Goal: Find specific page/section: Find specific page/section

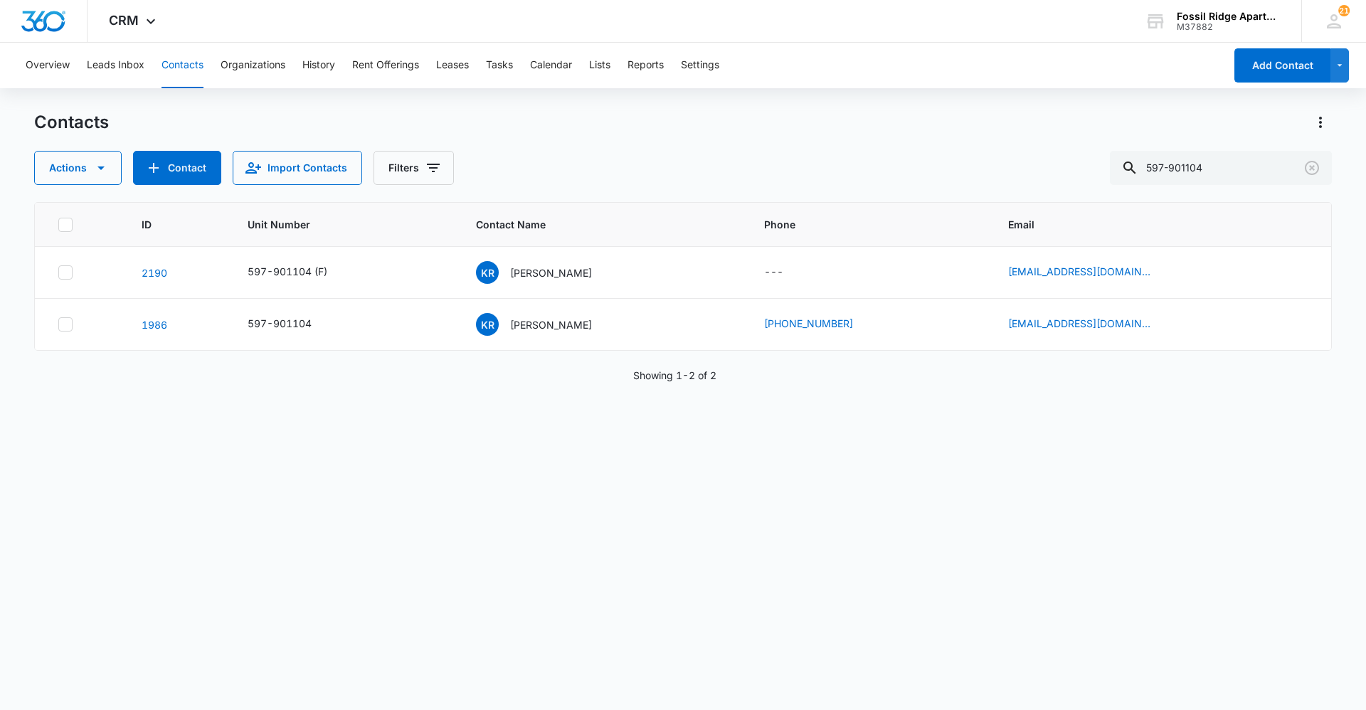
drag, startPoint x: 1251, startPoint y: 173, endPoint x: 1091, endPoint y: 196, distance: 161.7
click at [1086, 203] on div "Contacts Actions Contact Import Contacts Filters 597-901104 ID Unit Number Cont…" at bounding box center [683, 410] width 1298 height 598
click at [1230, 156] on input "text" at bounding box center [1231, 168] width 201 height 34
type input "6"
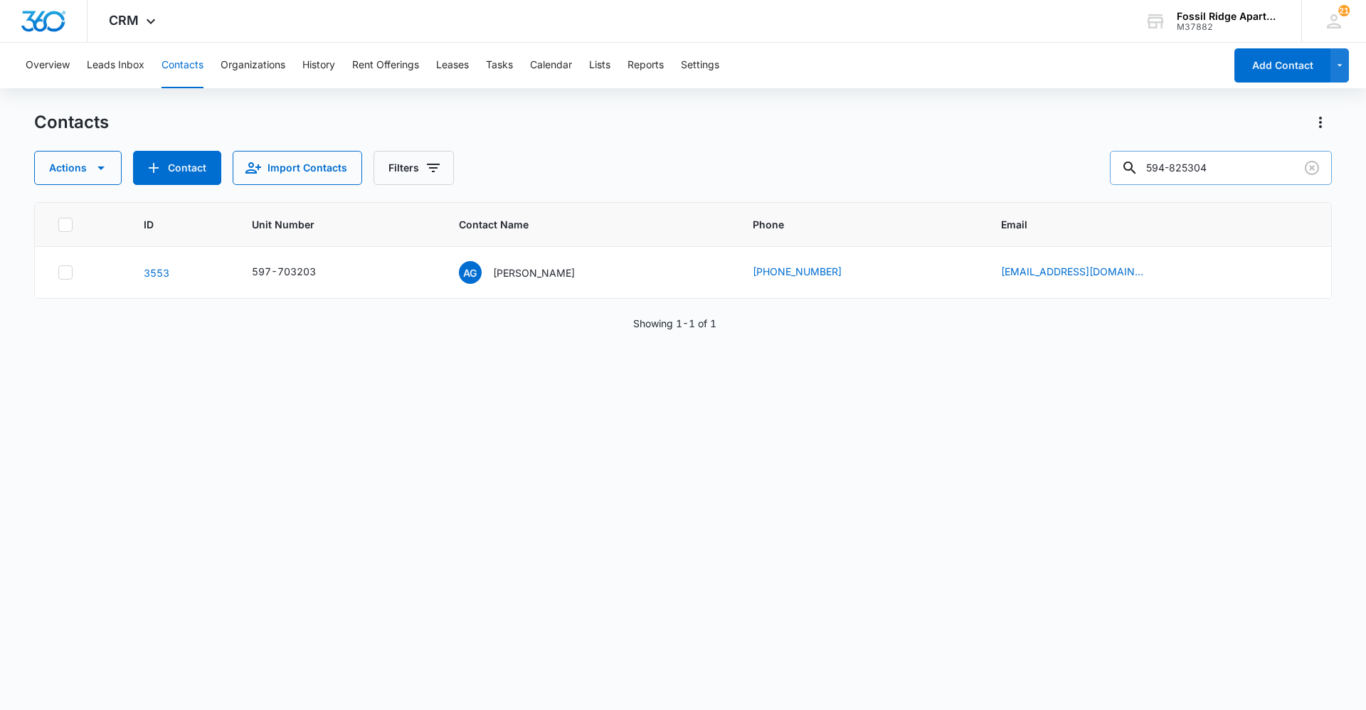
click at [1231, 176] on input "594-825304" at bounding box center [1221, 168] width 222 height 34
type input "594-825304"
click at [531, 268] on p "[PERSON_NAME]" at bounding box center [534, 272] width 82 height 15
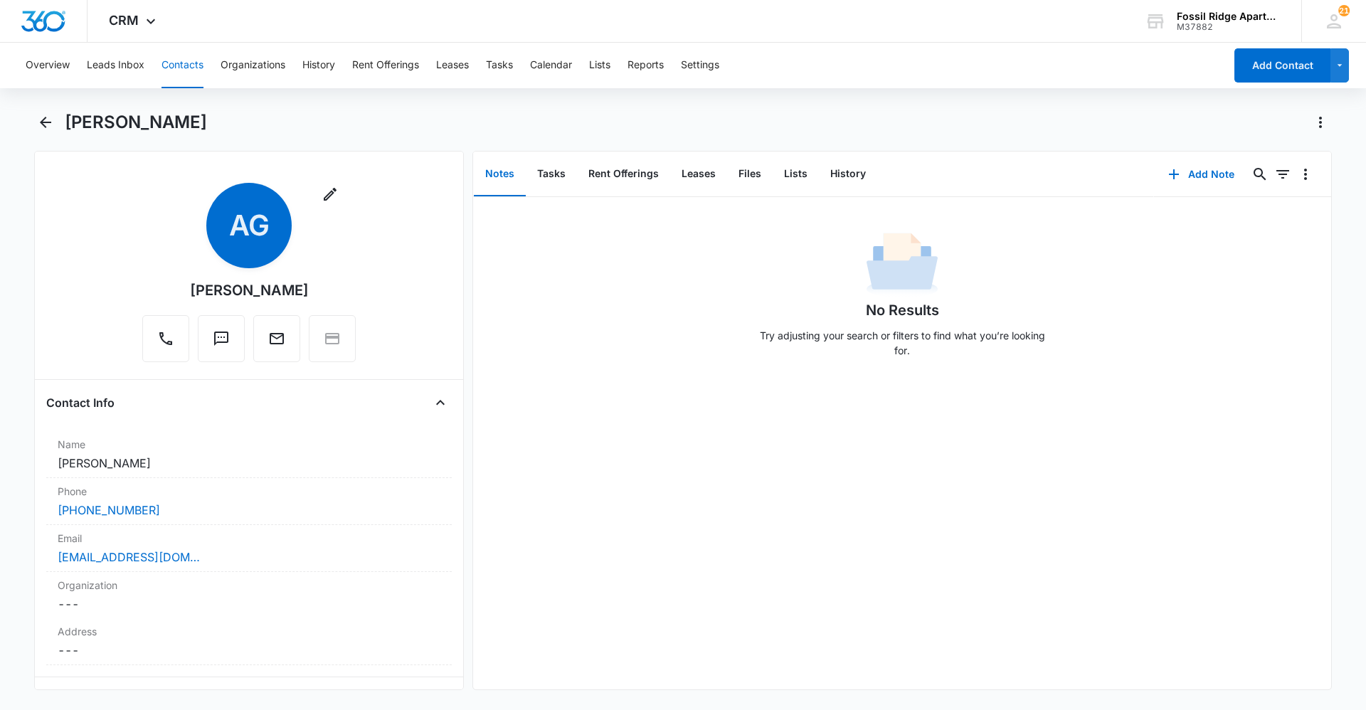
click at [168, 67] on button "Contacts" at bounding box center [182, 66] width 42 height 46
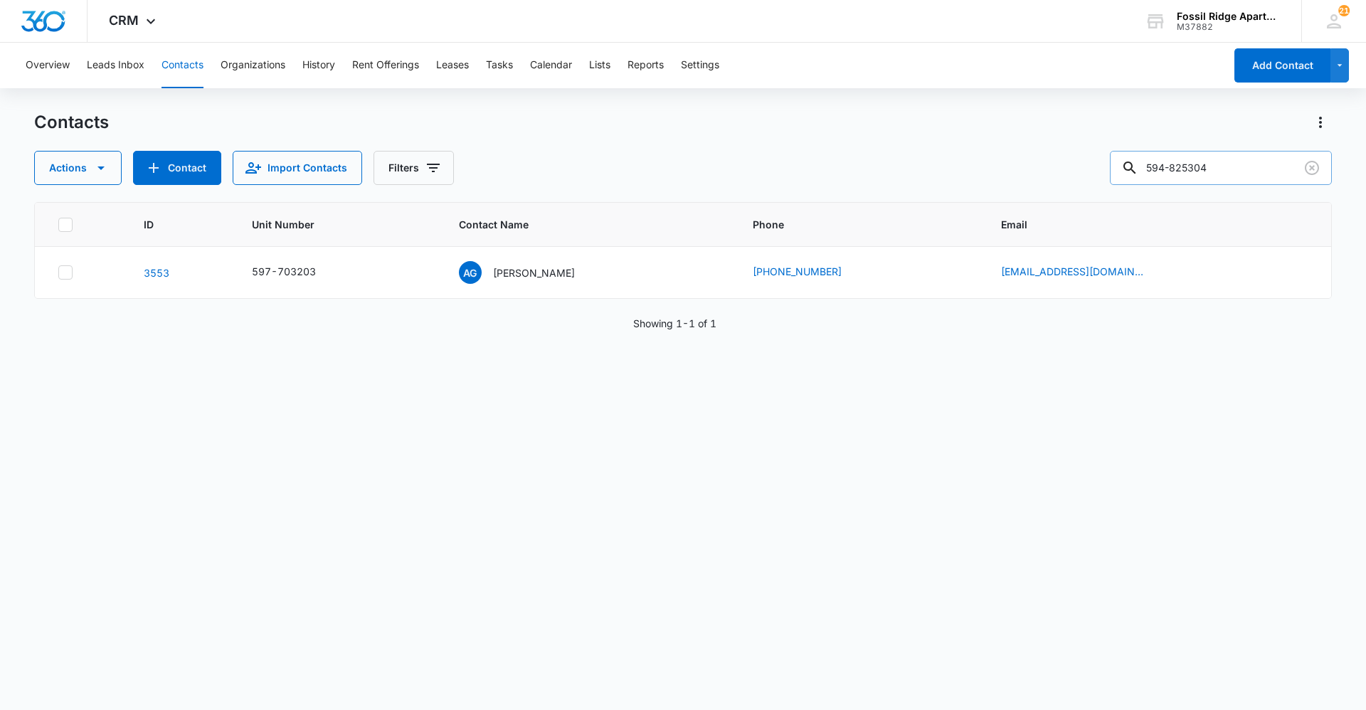
click at [1185, 167] on input "594-825304" at bounding box center [1221, 168] width 222 height 34
type input "6825304"
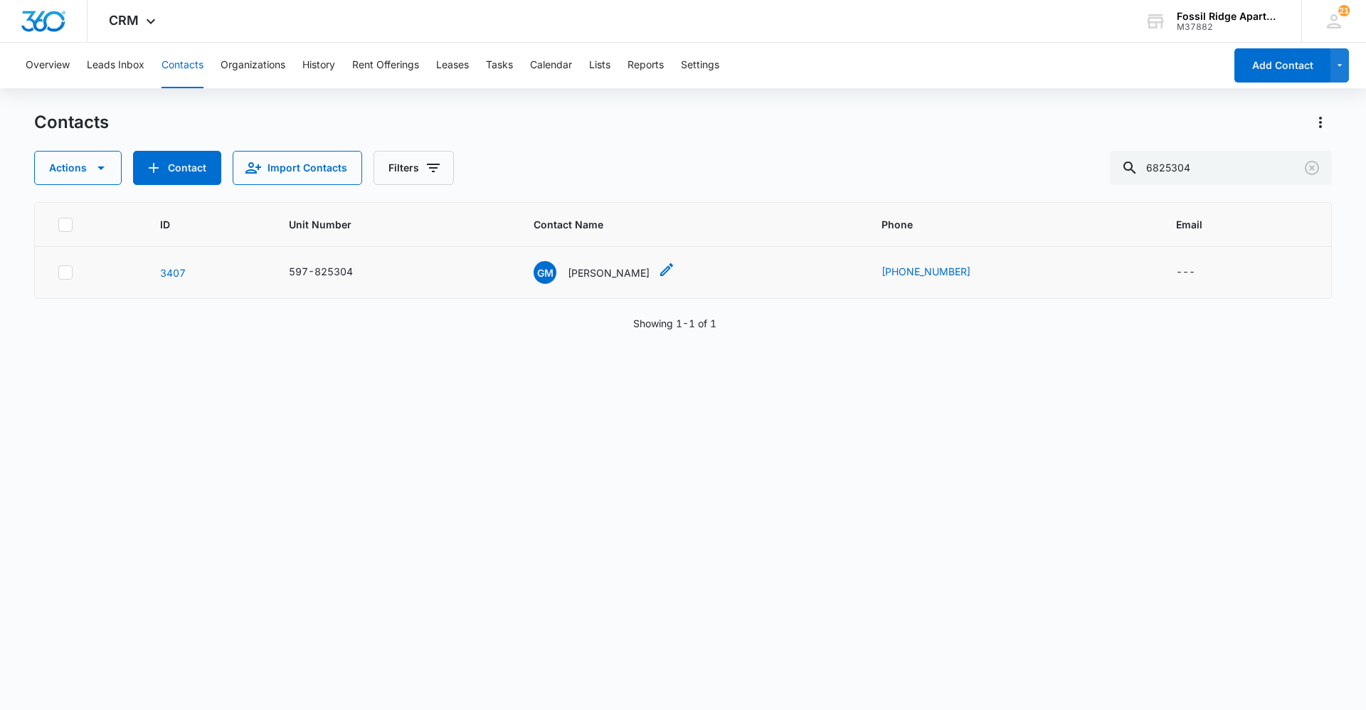
click at [626, 267] on p "[PERSON_NAME]" at bounding box center [609, 272] width 82 height 15
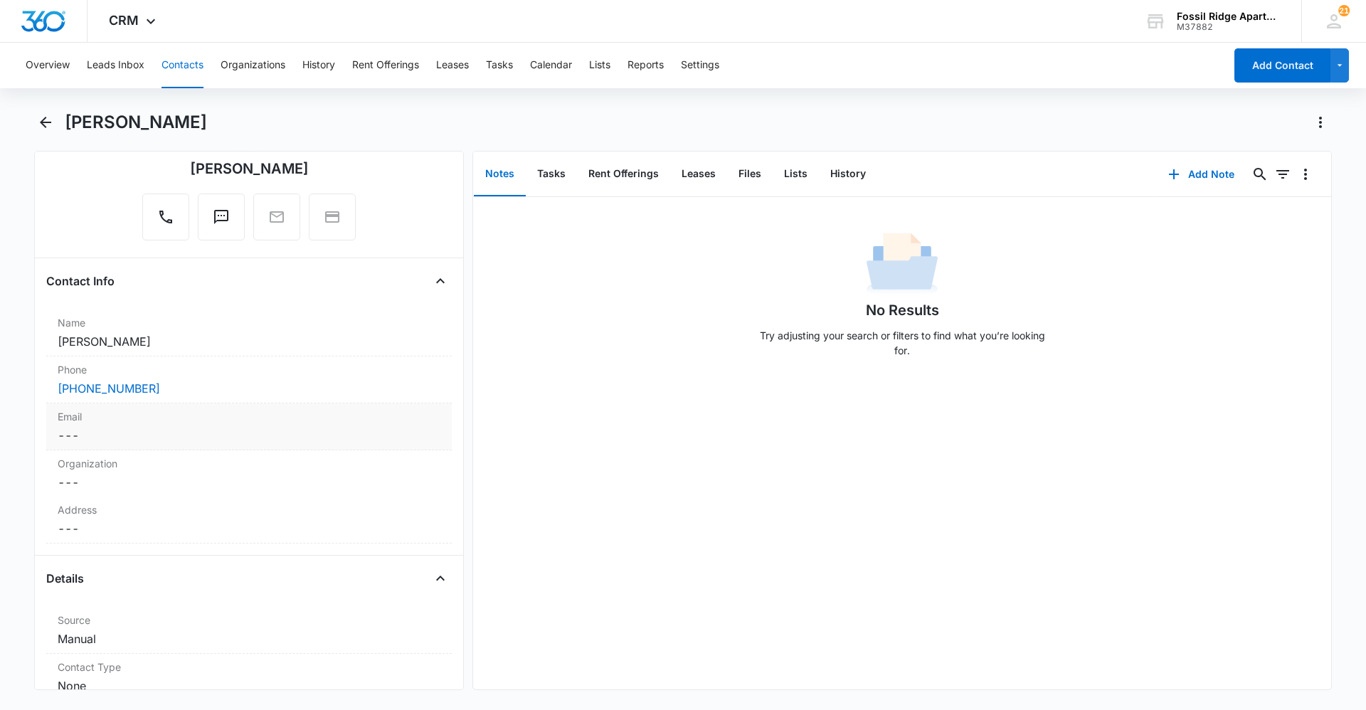
scroll to position [142, 0]
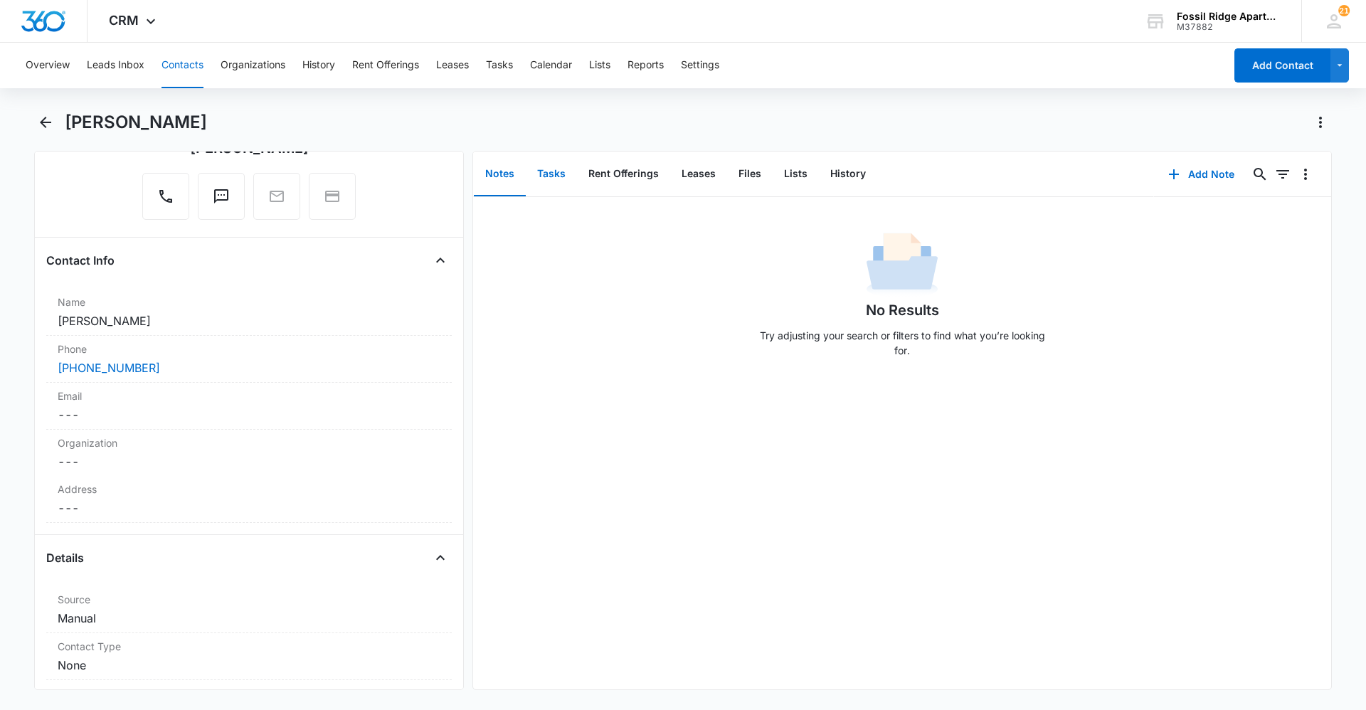
click at [564, 187] on button "Tasks" at bounding box center [551, 174] width 51 height 44
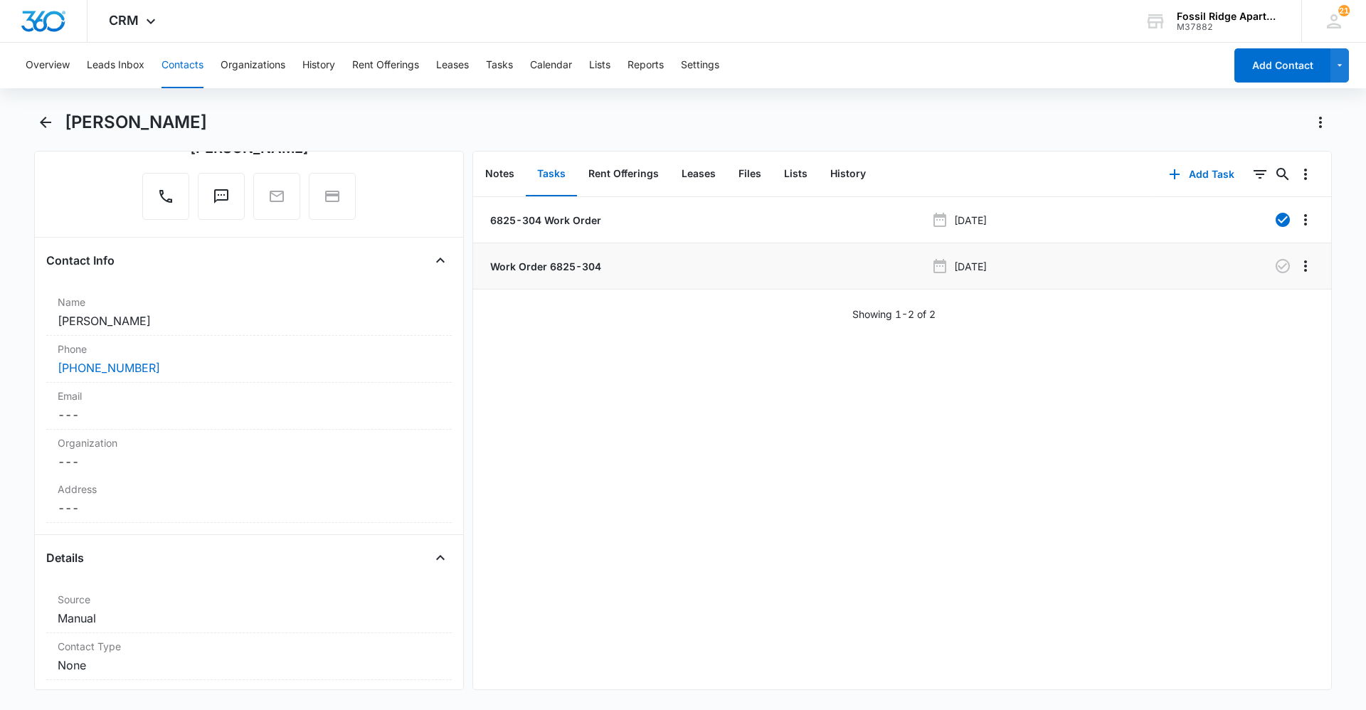
click at [553, 267] on p "Work Order 6825-304" at bounding box center [544, 266] width 114 height 15
